Goal: Task Accomplishment & Management: Manage account settings

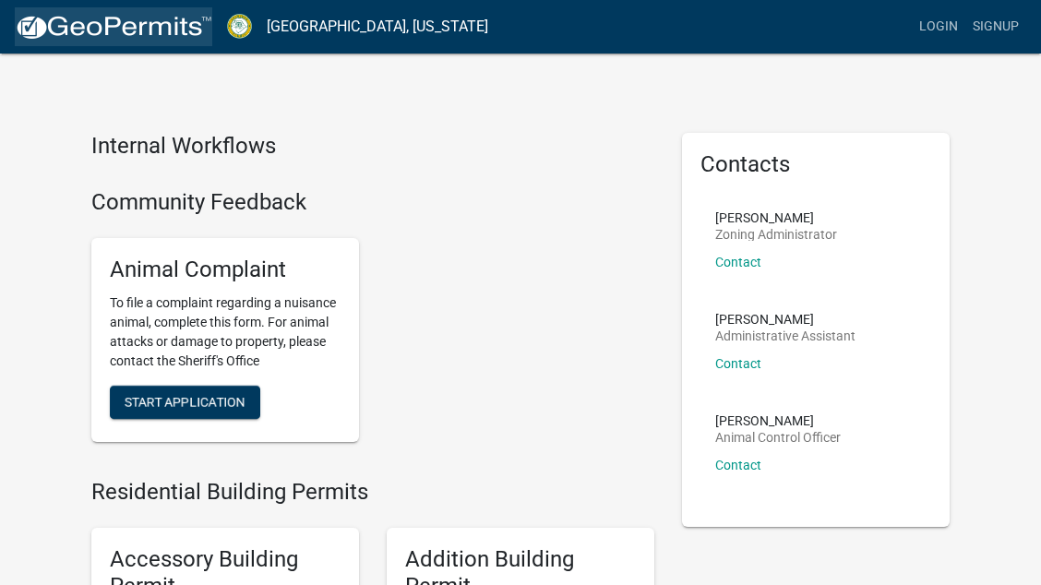
click at [99, 28] on img at bounding box center [114, 28] width 198 height 28
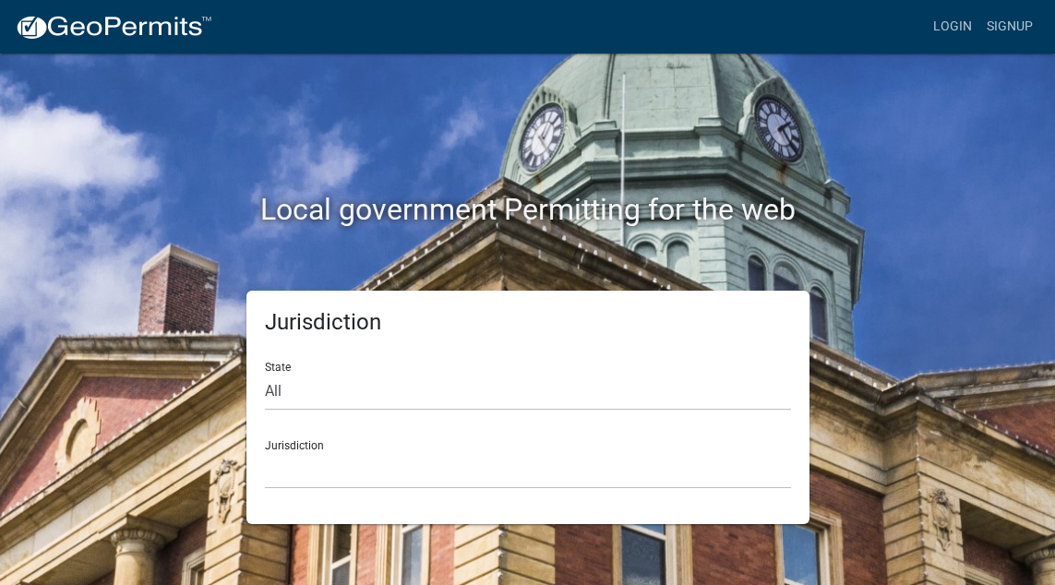
click at [295, 445] on div "Jurisdiction [GEOGRAPHIC_DATA], [US_STATE] [GEOGRAPHIC_DATA], [US_STATE][PERSON…" at bounding box center [528, 457] width 526 height 64
click at [283, 388] on select "All [US_STATE] [US_STATE] [US_STATE] [US_STATE] [US_STATE] [US_STATE] [US_STATE…" at bounding box center [528, 392] width 526 height 38
select select "[US_STATE]"
click at [265, 373] on select "All [US_STATE] [US_STATE] [US_STATE] [US_STATE] [US_STATE] [US_STATE] [US_STATE…" at bounding box center [528, 392] width 526 height 38
click at [297, 388] on select "All [US_STATE] [US_STATE] [US_STATE] [US_STATE] [US_STATE] [US_STATE] [US_STATE…" at bounding box center [528, 392] width 526 height 38
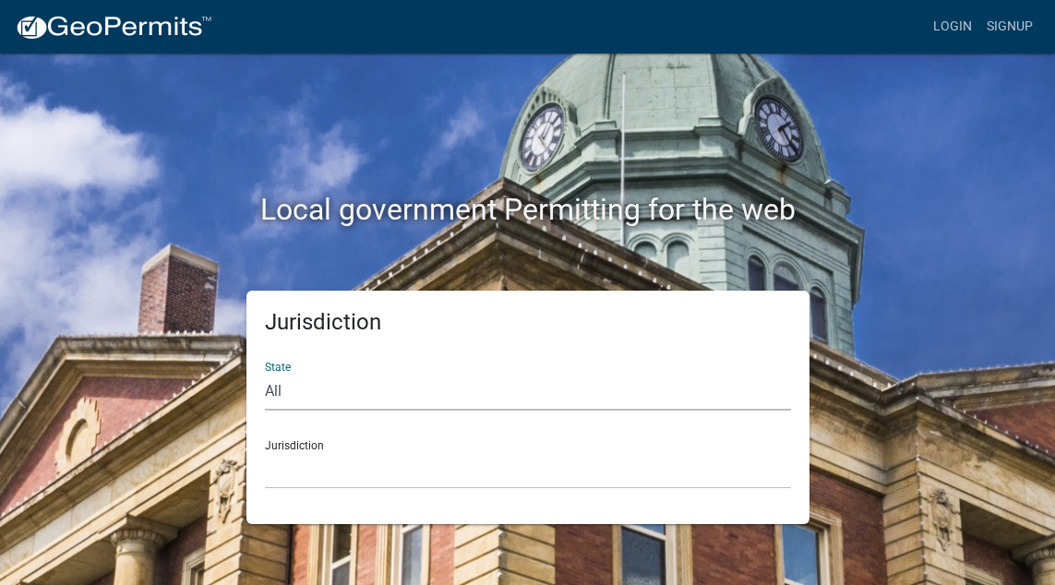
click at [265, 373] on select "All [US_STATE] [US_STATE] [US_STATE] [US_STATE] [US_STATE] [US_STATE] [US_STATE…" at bounding box center [528, 392] width 526 height 38
click at [831, 293] on div "Jurisdiction State All [US_STATE] [US_STATE] [US_STATE] [US_STATE] [US_STATE] […" at bounding box center [528, 408] width 886 height 234
click at [950, 26] on link "Login" at bounding box center [953, 26] width 54 height 35
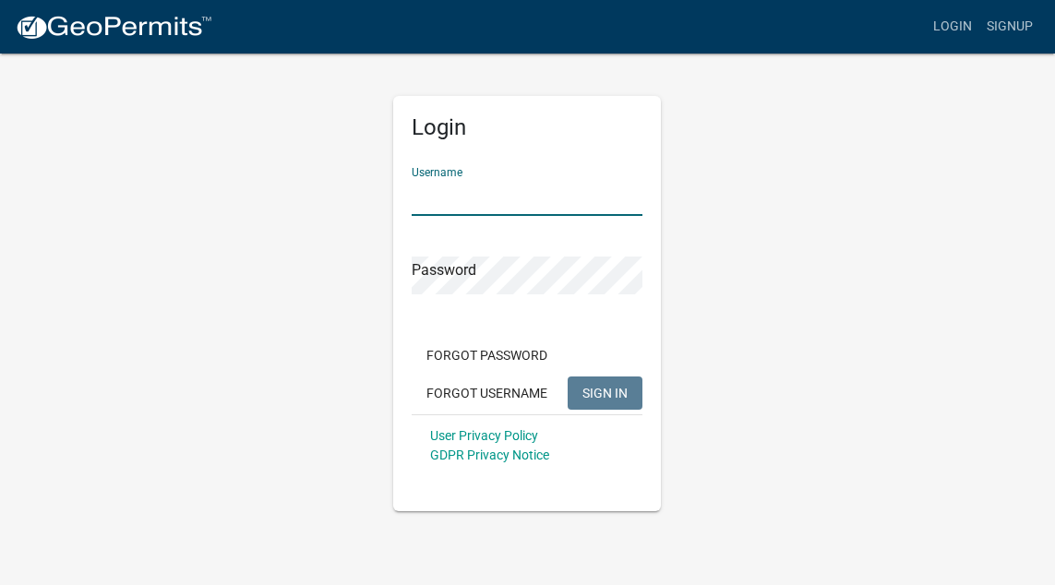
click at [484, 191] on input "Username" at bounding box center [527, 197] width 231 height 38
type input "[PERSON_NAME]"
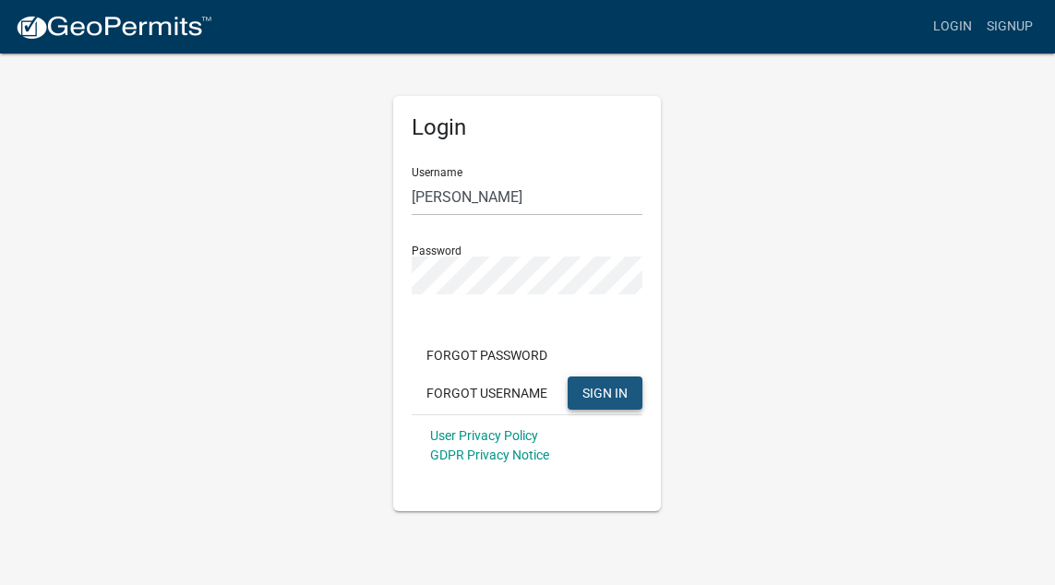
click at [597, 387] on span "SIGN IN" at bounding box center [604, 392] width 45 height 15
